Goal: Book appointment/travel/reservation

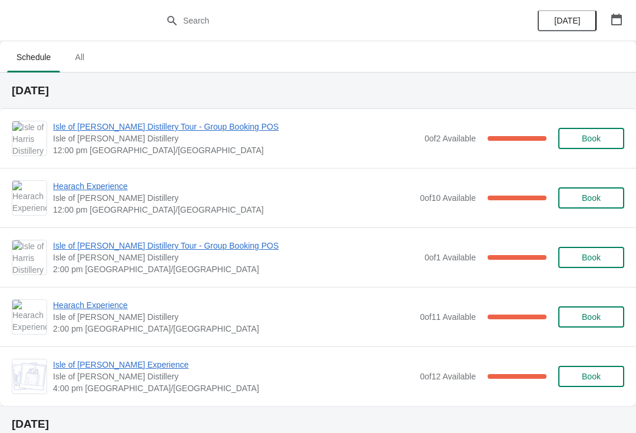
click at [120, 187] on span "Hearach Experience" at bounding box center [233, 186] width 361 height 12
click at [100, 129] on span "Isle of [PERSON_NAME] Distillery Tour - Group Booking POS" at bounding box center [236, 127] width 366 height 12
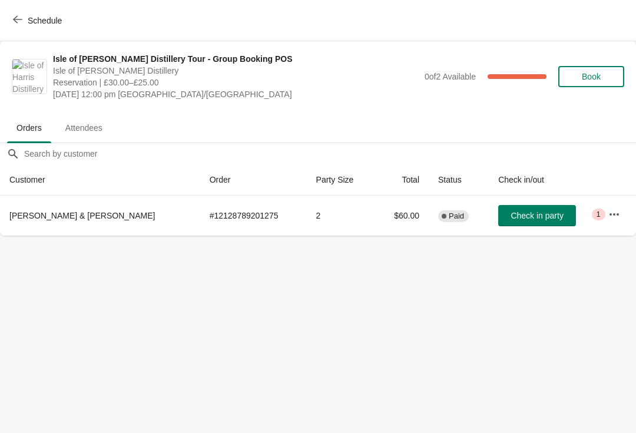
click at [12, 25] on button "Schedule" at bounding box center [38, 20] width 65 height 21
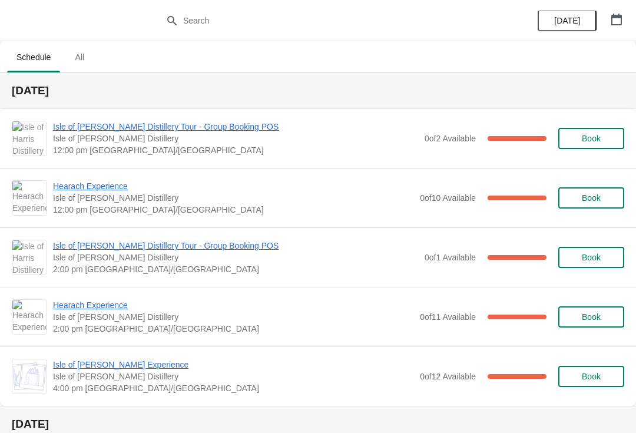
click at [72, 185] on span "Hearach Experience" at bounding box center [233, 186] width 361 height 12
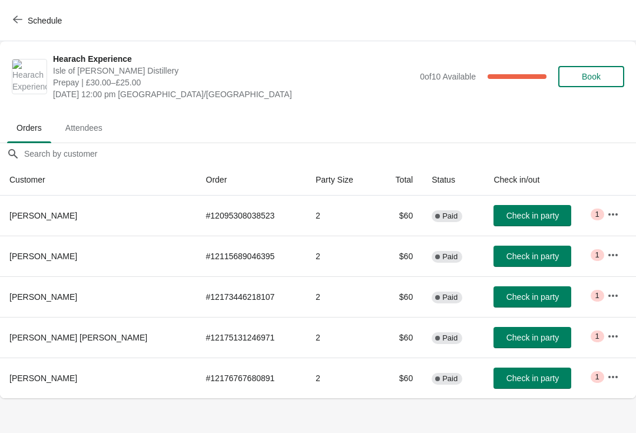
click at [8, 26] on button "Schedule" at bounding box center [38, 20] width 65 height 21
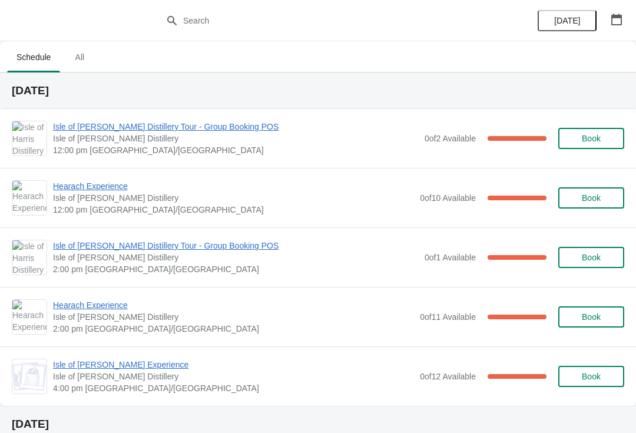
click at [82, 247] on span "Isle of [PERSON_NAME] Distillery Tour - Group Booking POS" at bounding box center [236, 246] width 366 height 12
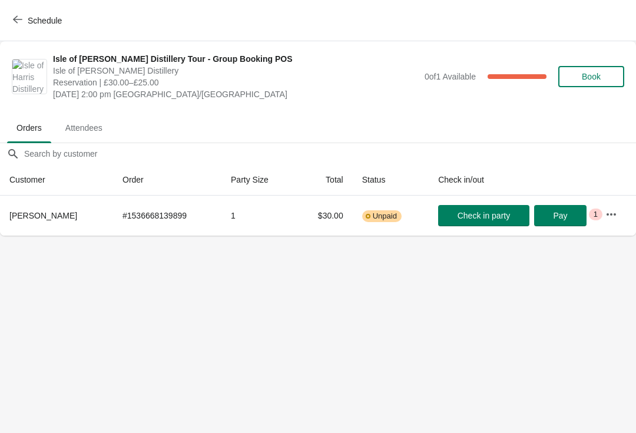
click at [8, 21] on button "Schedule" at bounding box center [38, 20] width 65 height 21
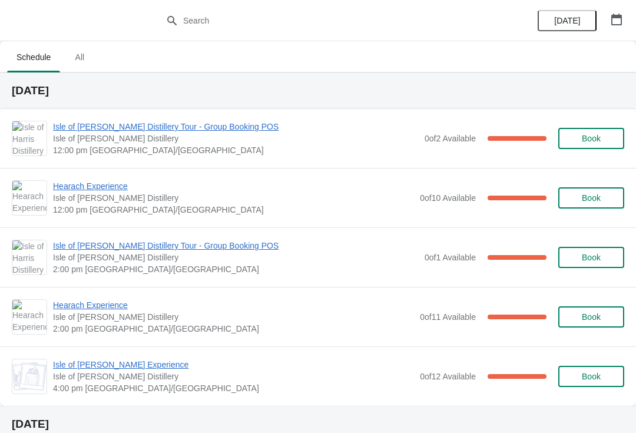
click at [69, 309] on span "Hearach Experience" at bounding box center [233, 305] width 361 height 12
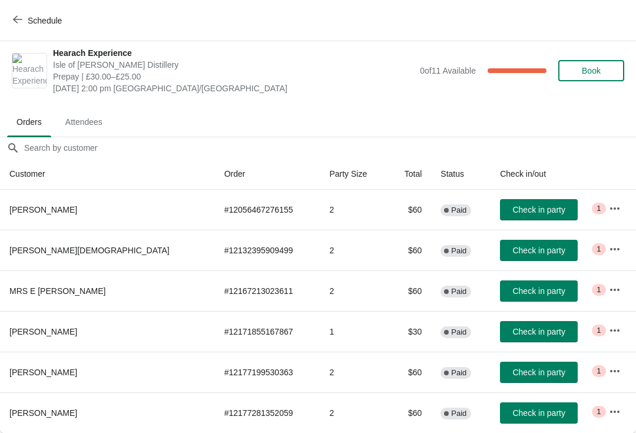
scroll to position [6, 1]
click at [14, 25] on span "button" at bounding box center [17, 20] width 9 height 11
